Goal: Task Accomplishment & Management: Manage account settings

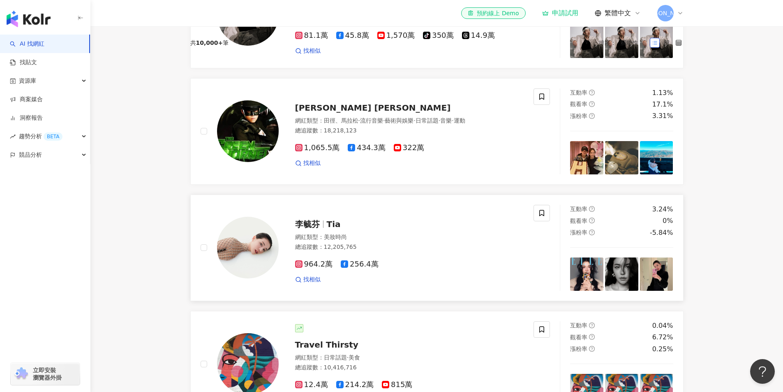
scroll to position [411, 0]
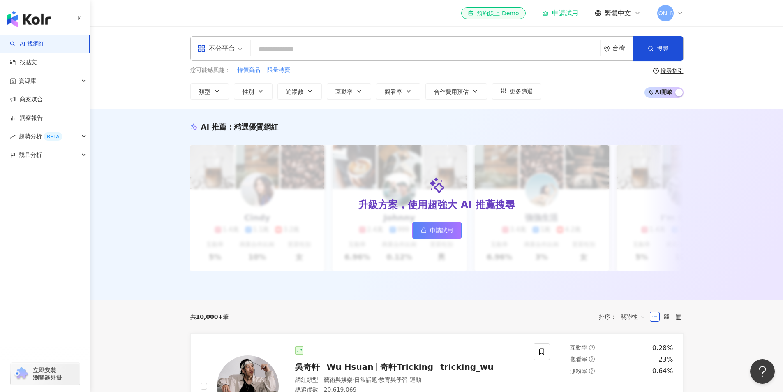
click at [679, 16] on icon at bounding box center [680, 13] width 7 height 7
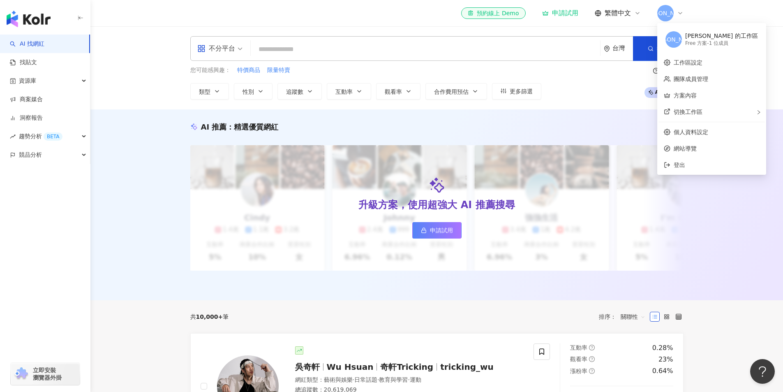
click at [682, 16] on icon at bounding box center [680, 13] width 7 height 7
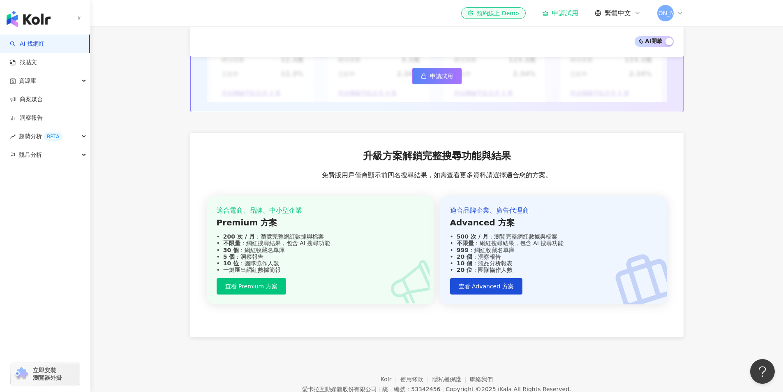
scroll to position [880, 0]
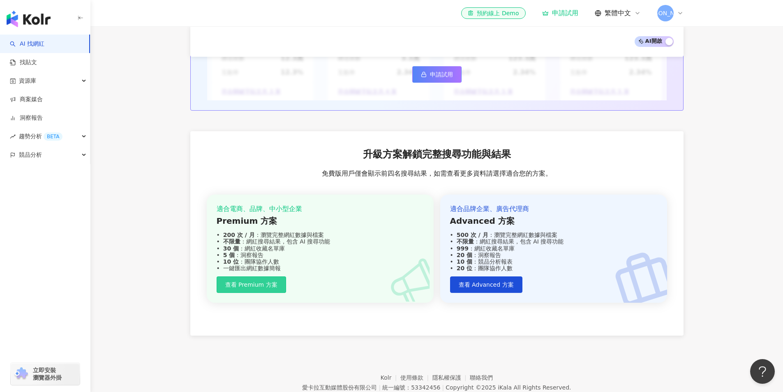
click at [272, 288] on span "查看 Premium 方案" at bounding box center [251, 284] width 52 height 7
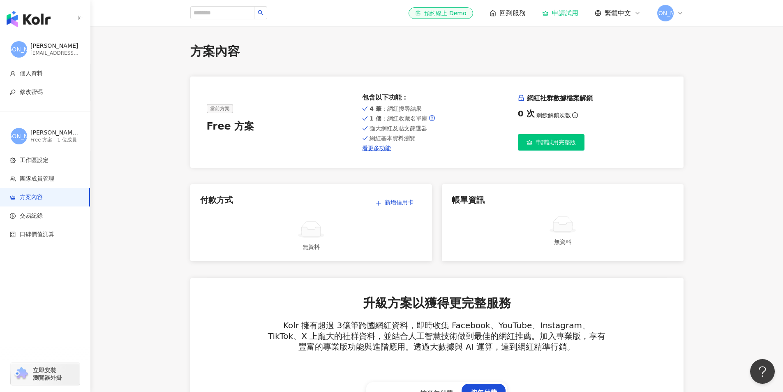
click at [558, 144] on span "申請試用完整版" at bounding box center [556, 142] width 40 height 7
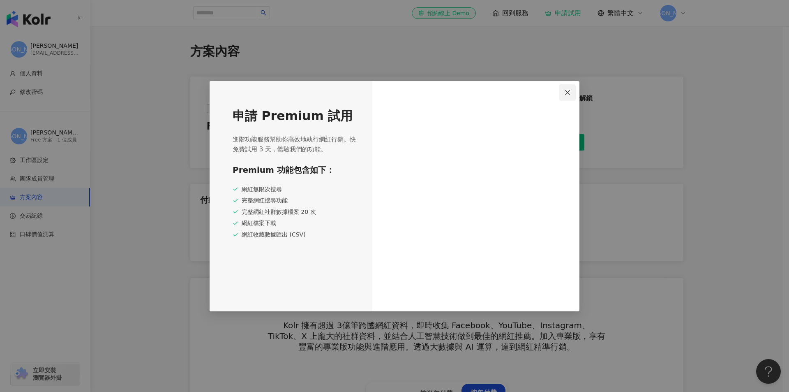
click at [571, 93] on icon "close" at bounding box center [568, 92] width 7 height 7
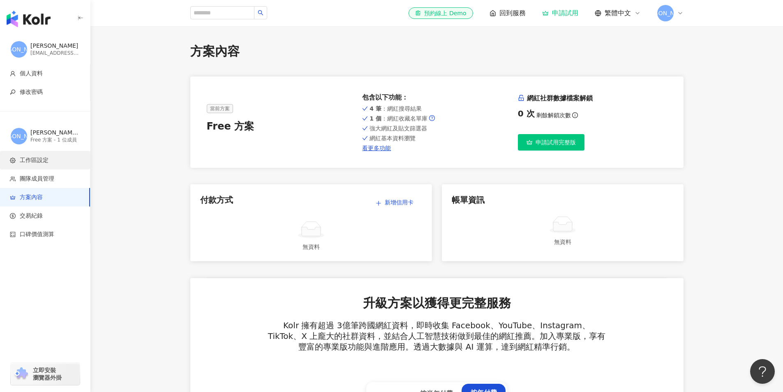
click at [58, 162] on span "工作區設定" at bounding box center [47, 160] width 74 height 8
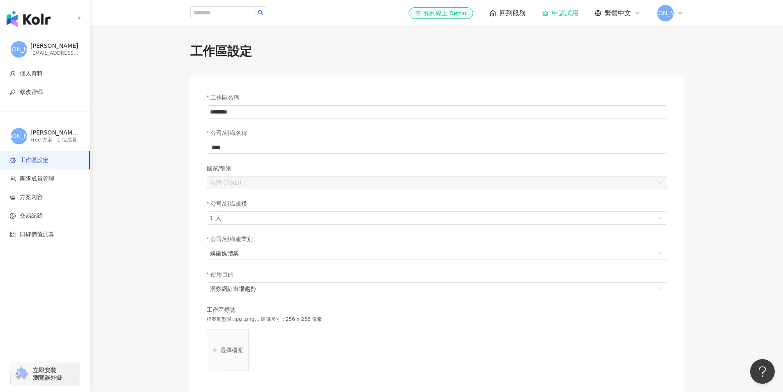
click at [56, 52] on div "[EMAIL_ADDRESS][DOMAIN_NAME]" at bounding box center [54, 53] width 49 height 7
